Goal: Task Accomplishment & Management: Manage account settings

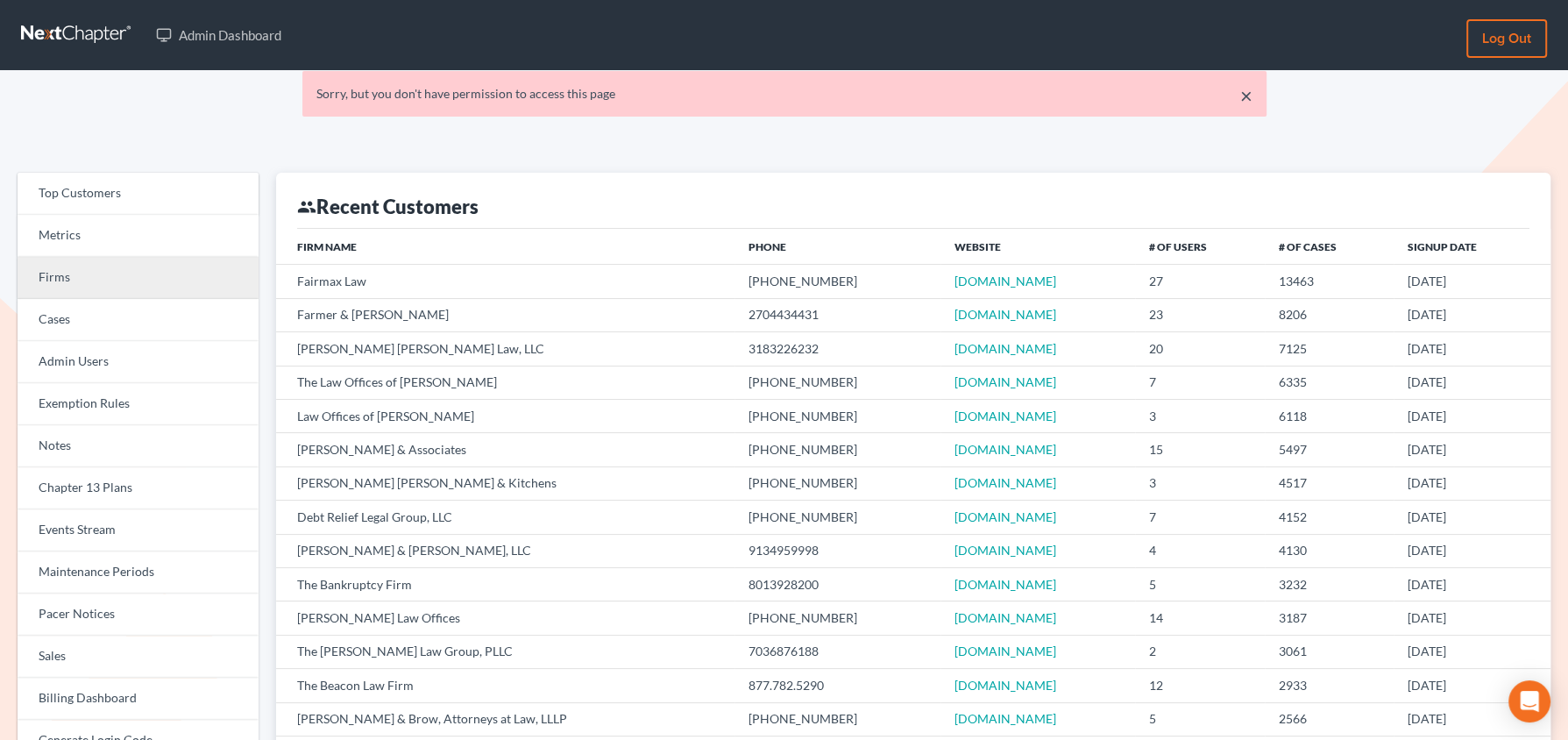
click at [154, 268] on link "Firms" at bounding box center [138, 278] width 241 height 42
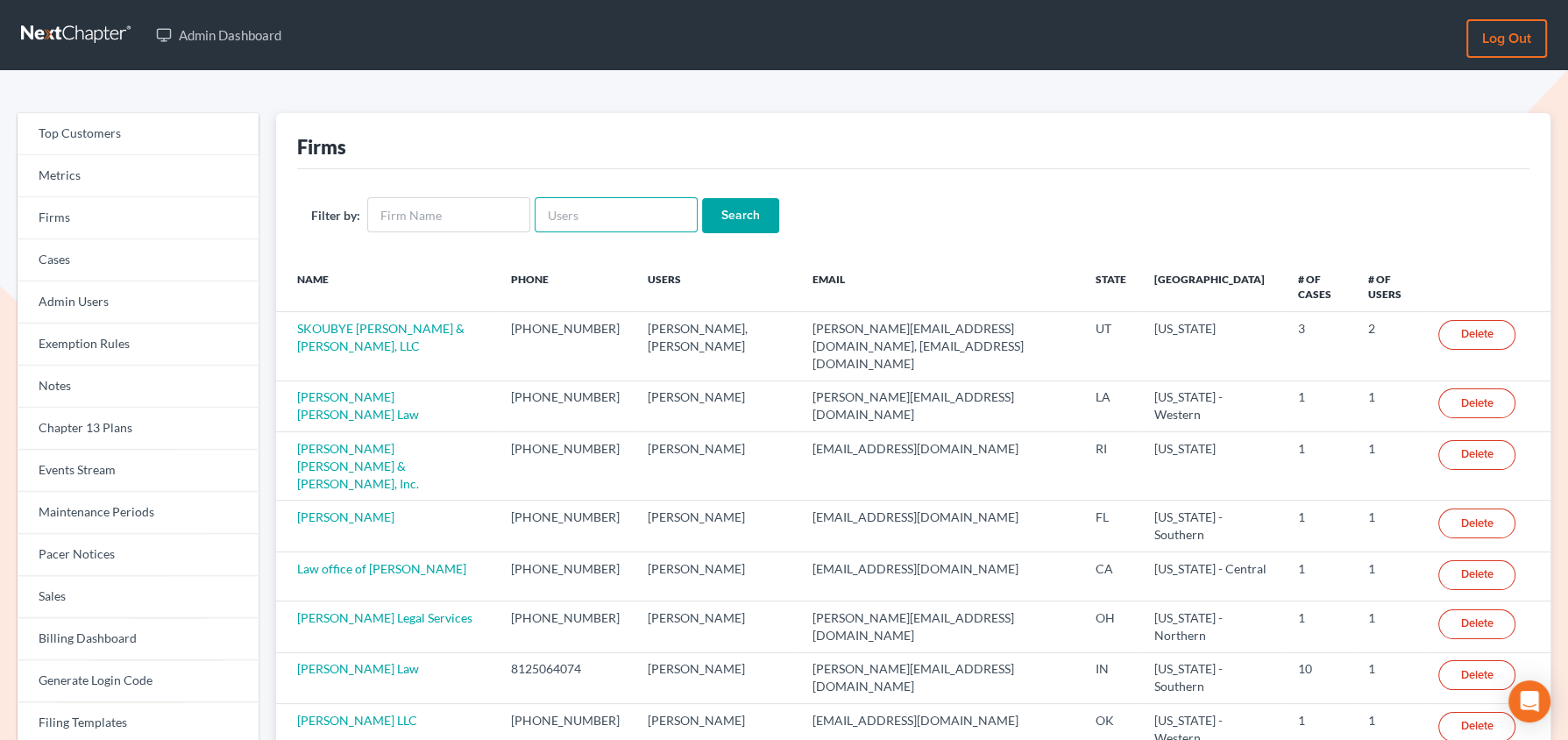
click at [572, 199] on input "text" at bounding box center [616, 214] width 163 height 35
paste input "[EMAIL_ADDRESS][DOMAIN_NAME]"
type input "[EMAIL_ADDRESS][DOMAIN_NAME]"
click at [702, 198] on input "Search" at bounding box center [740, 215] width 77 height 35
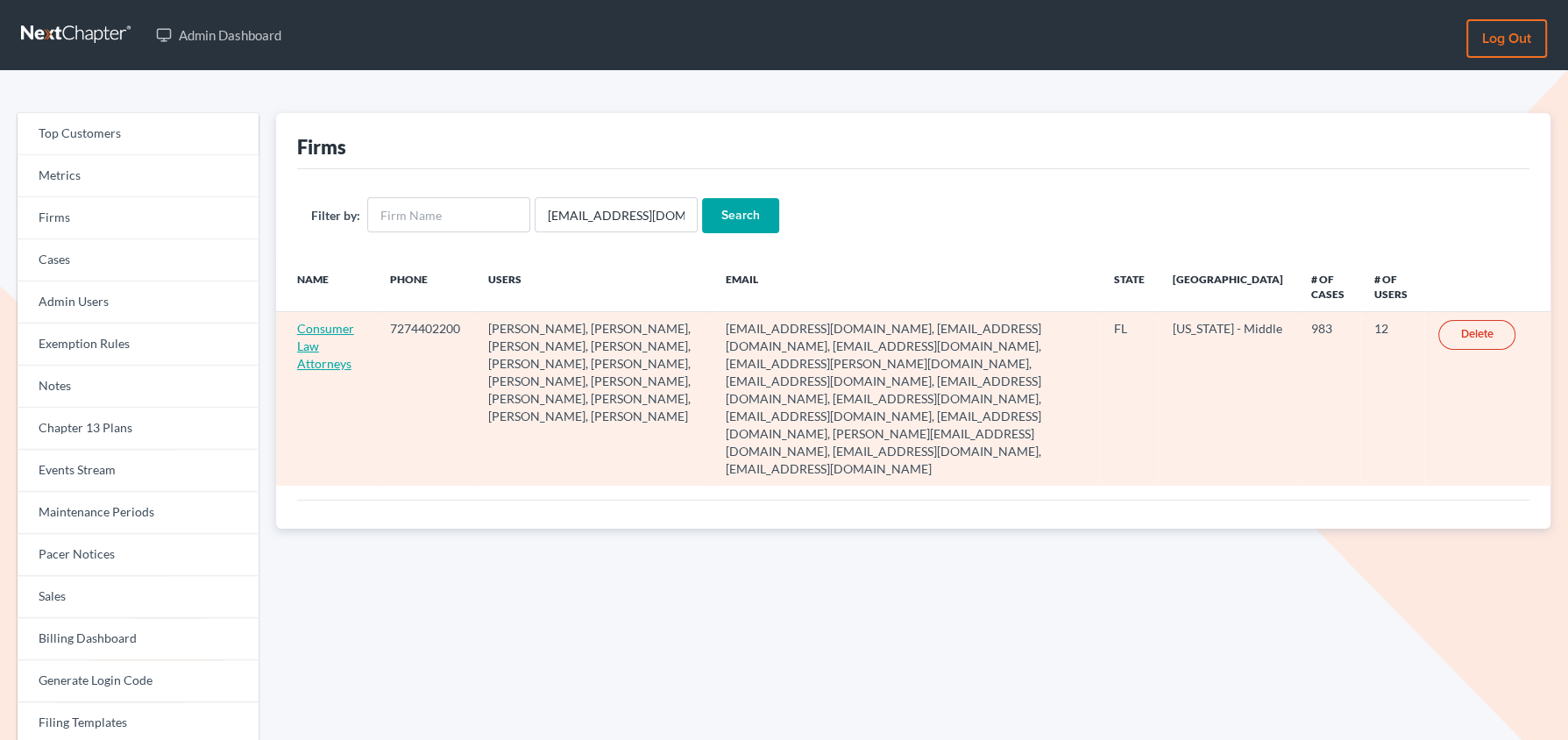
click at [343, 325] on link "Consumer Law Attorneys" at bounding box center [325, 346] width 57 height 50
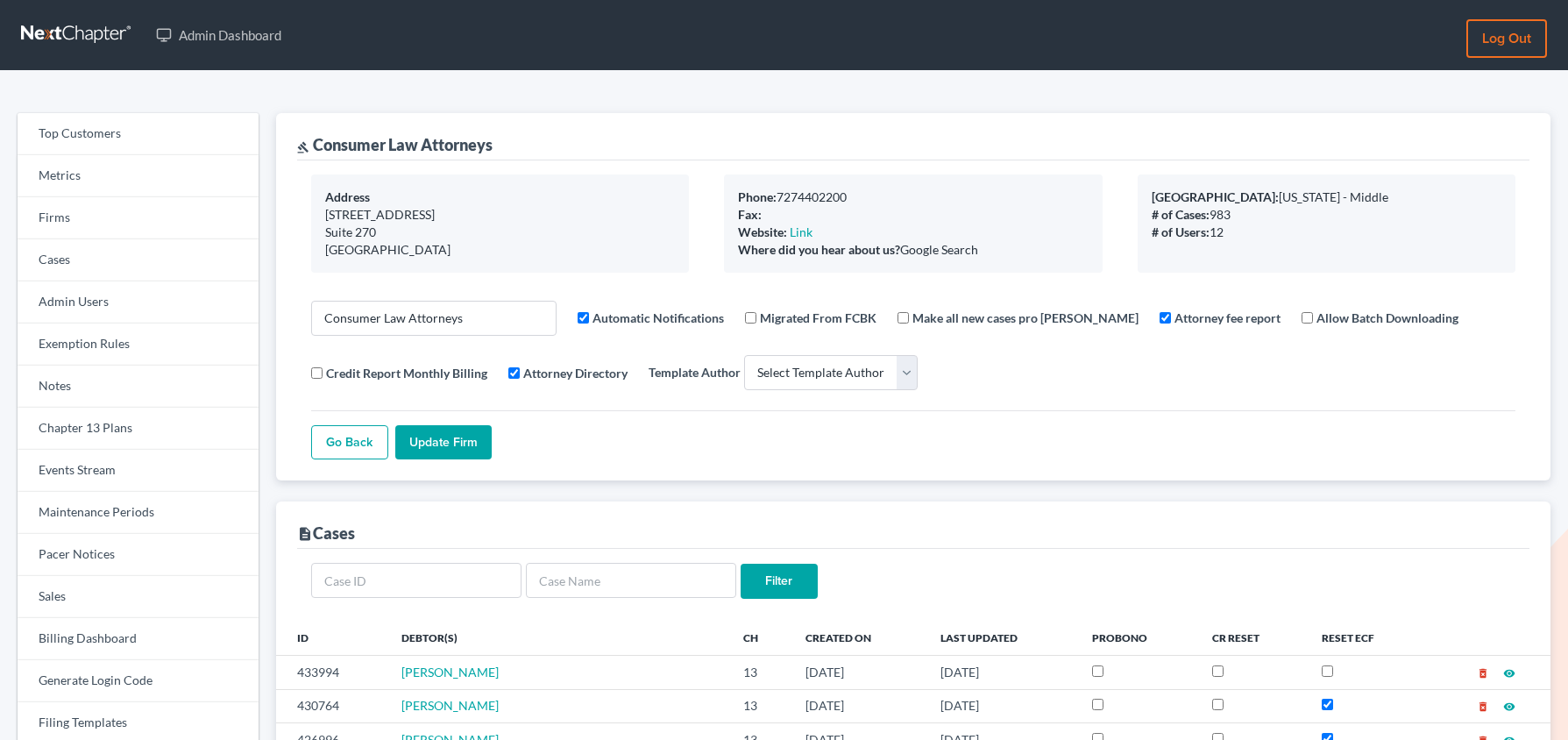
select select
click at [81, 465] on link "Events Stream" at bounding box center [138, 470] width 241 height 42
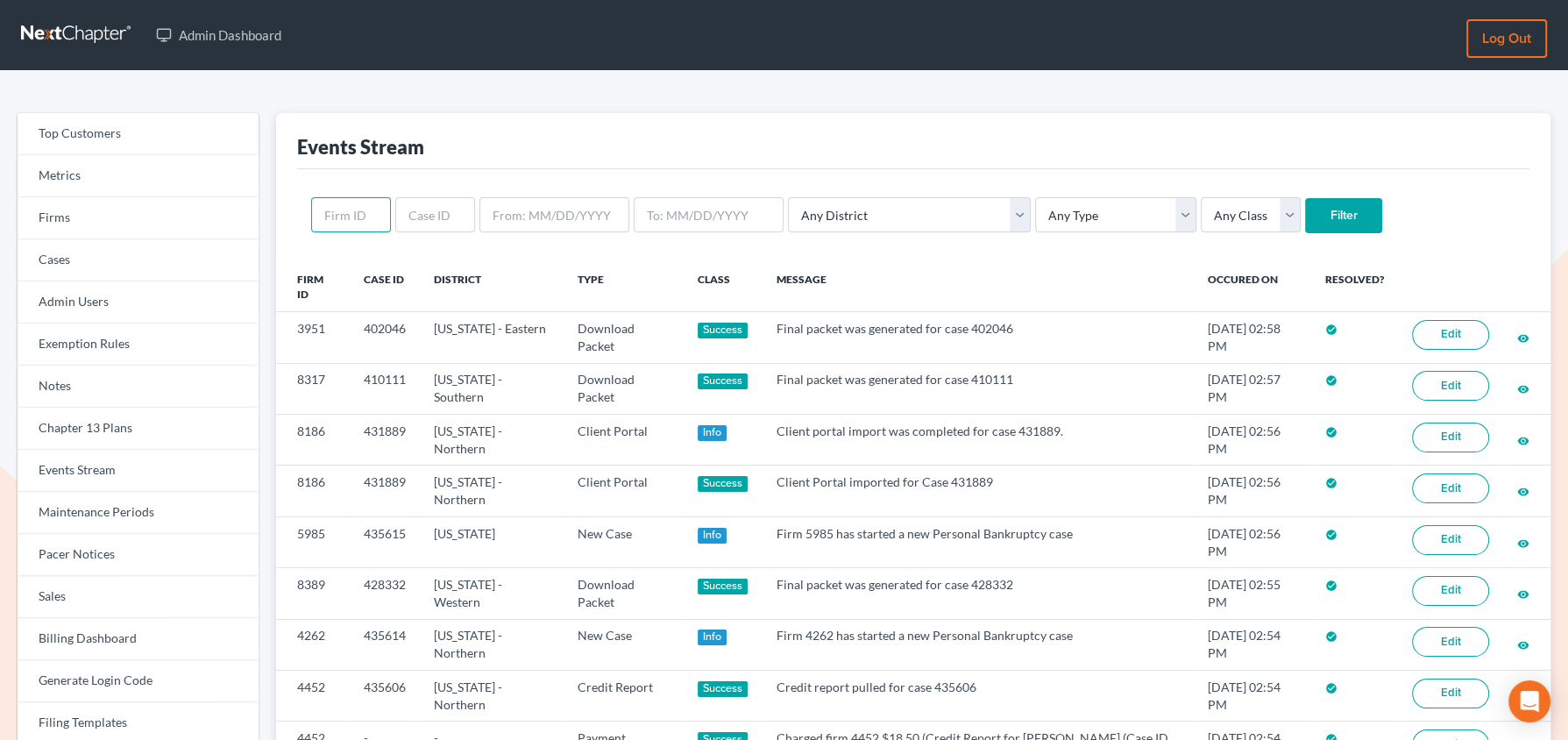
click at [356, 220] on input "text" at bounding box center [351, 214] width 80 height 35
paste input "6363"
type input "6363"
click at [1305, 198] on input "Filter" at bounding box center [1343, 215] width 77 height 35
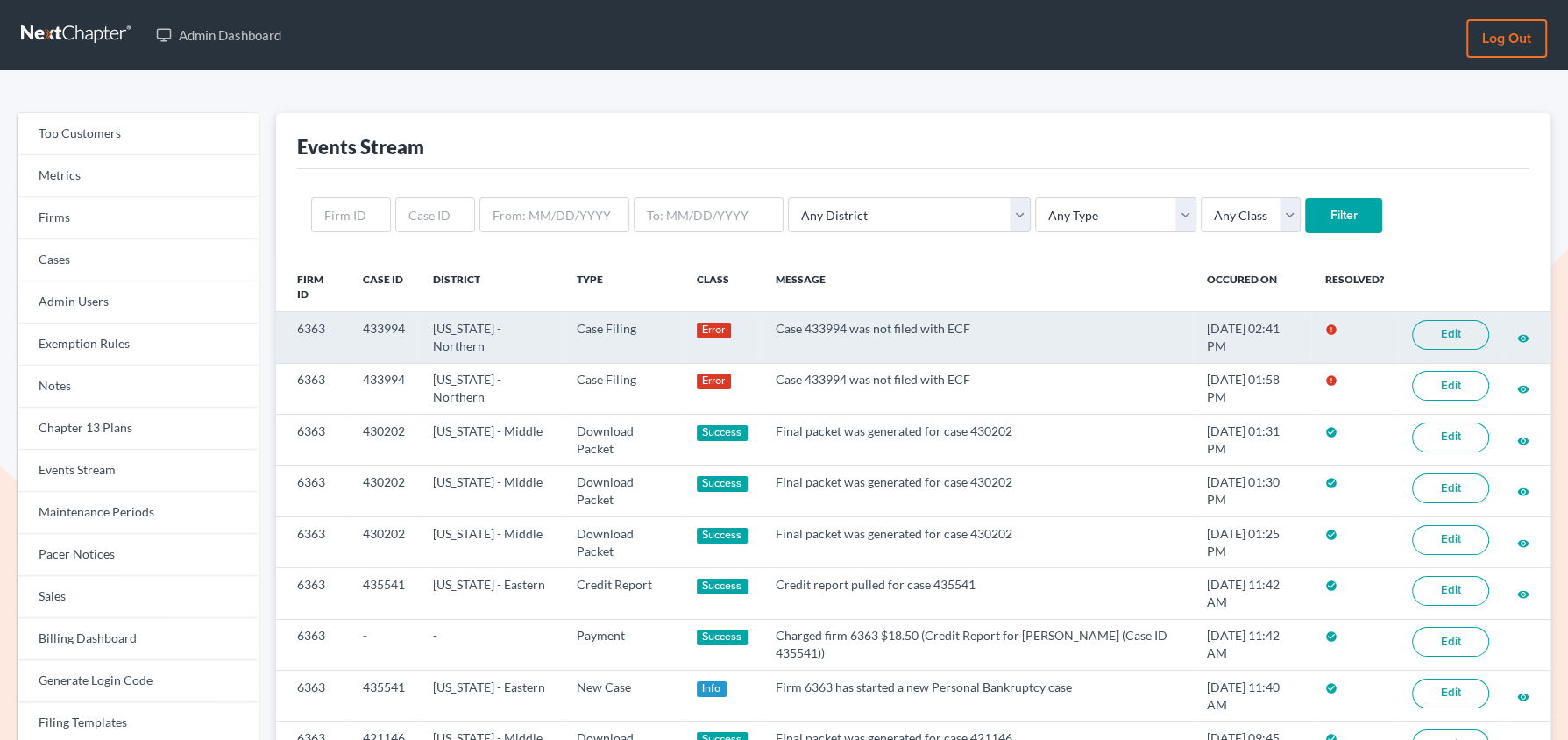
click at [1449, 330] on link "Edit" at bounding box center [1450, 335] width 77 height 30
